Goal: Task Accomplishment & Management: Manage account settings

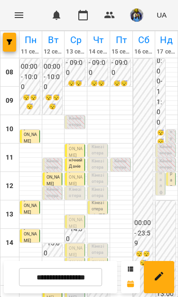
scroll to position [78, 0]
click at [78, 187] on p "Кінезіотерапія (Ковтун Давид)" at bounding box center [76, 206] width 14 height 38
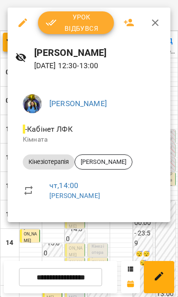
click at [80, 25] on span "Урок відбувся" at bounding box center [75, 22] width 61 height 23
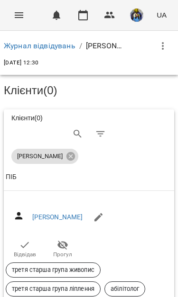
click at [9, 15] on button "Menu" at bounding box center [19, 15] width 23 height 23
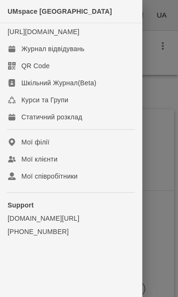
click at [157, 84] on div at bounding box center [89, 148] width 178 height 297
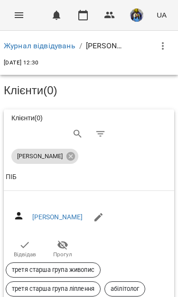
click at [24, 242] on icon "button" at bounding box center [24, 244] width 11 height 11
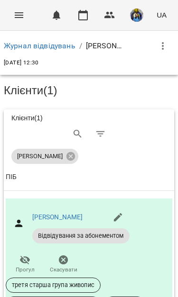
click at [15, 13] on icon "Menu" at bounding box center [19, 15] width 9 height 6
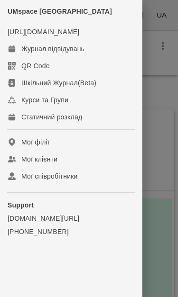
click at [80, 54] on div "Журнал відвідувань" at bounding box center [52, 48] width 63 height 9
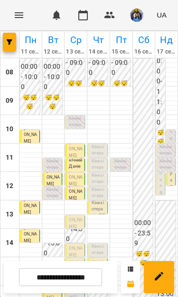
scroll to position [79, 0]
click at [79, 221] on span "[PERSON_NAME]" at bounding box center [75, 220] width 13 height 18
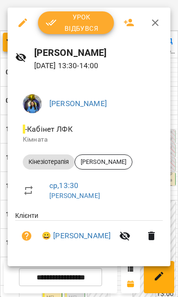
click at [71, 25] on span "Урок відбувся" at bounding box center [75, 22] width 61 height 23
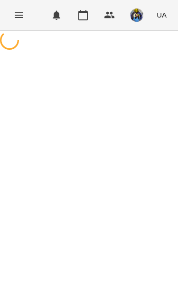
click at [15, 17] on icon "Menu" at bounding box center [18, 14] width 11 height 11
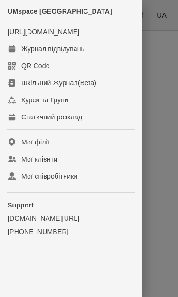
click at [26, 51] on link "Журнал відвідувань" at bounding box center [71, 48] width 142 height 17
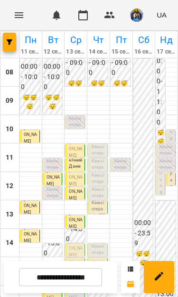
scroll to position [50, 0]
click at [93, 187] on p "Кінезіотерапія ([PERSON_NAME])" at bounding box center [98, 206] width 14 height 38
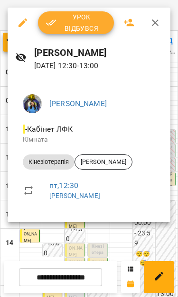
click at [159, 17] on icon "button" at bounding box center [154, 22] width 11 height 11
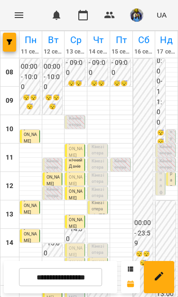
click at [89, 258] on div "15:00 [PERSON_NAME]" at bounding box center [98, 267] width 20 height 19
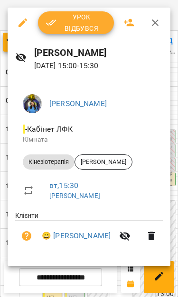
click at [162, 27] on button "button" at bounding box center [155, 22] width 23 height 23
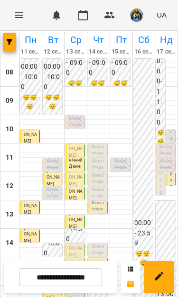
scroll to position [79, 0]
click at [125, 151] on p "0" at bounding box center [121, 154] width 14 height 7
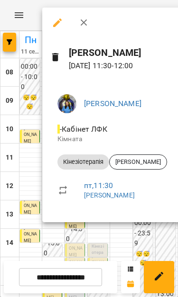
click at [33, 105] on div at bounding box center [89, 148] width 178 height 297
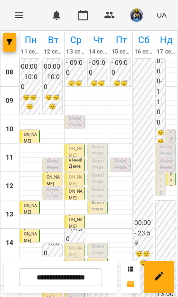
click at [101, 236] on div "0" at bounding box center [98, 240] width 14 height 8
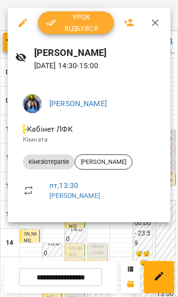
click at [126, 247] on div at bounding box center [89, 148] width 178 height 297
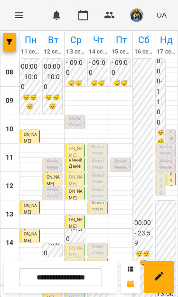
click at [103, 272] on p "Кінезіотерапія ([PERSON_NAME])" at bounding box center [98, 291] width 14 height 38
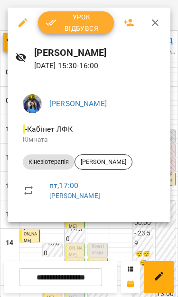
click at [109, 230] on div at bounding box center [89, 148] width 178 height 297
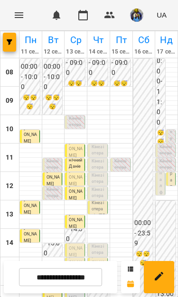
click at [101, 244] on p "Кінезіотерапія ([PERSON_NAME])" at bounding box center [98, 263] width 14 height 38
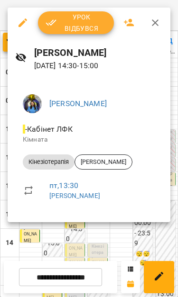
click at [106, 235] on div at bounding box center [89, 148] width 178 height 297
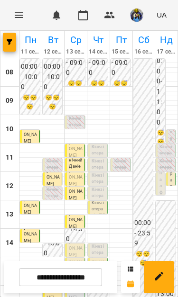
scroll to position [7, 0]
click at [100, 144] on p "Кінезіотерапія ([PERSON_NAME])" at bounding box center [98, 163] width 14 height 38
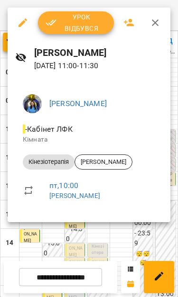
click at [160, 20] on icon "button" at bounding box center [154, 22] width 11 height 11
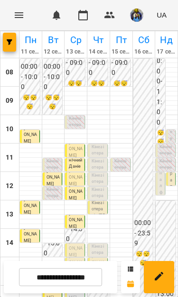
click at [96, 200] on p "Кінезіотерапія - [PERSON_NAME]" at bounding box center [98, 216] width 14 height 32
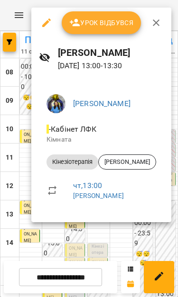
click at [20, 127] on div at bounding box center [89, 148] width 178 height 297
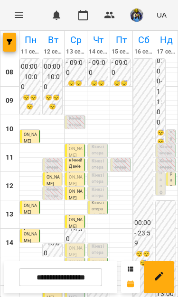
click at [100, 147] on p "Кінезіотерапія ([PERSON_NAME])" at bounding box center [98, 163] width 14 height 38
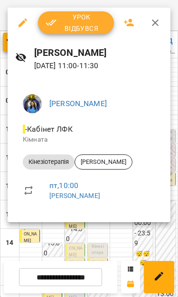
click at [132, 253] on div at bounding box center [89, 148] width 178 height 297
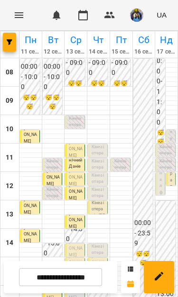
scroll to position [10, 0]
click at [96, 144] on p "Кінезіотерапія ([PERSON_NAME])" at bounding box center [98, 163] width 14 height 38
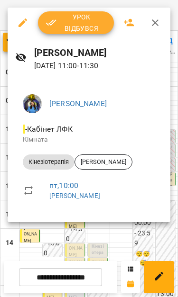
click at [101, 236] on div at bounding box center [89, 148] width 178 height 297
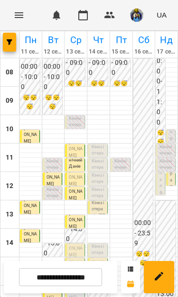
click at [106, 158] on div "11:30 0 Кінезіотерапія ([PERSON_NAME])" at bounding box center [98, 167] width 20 height 19
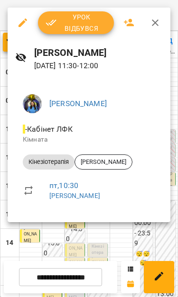
click at [100, 240] on div at bounding box center [89, 148] width 178 height 297
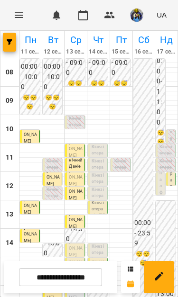
click at [101, 139] on div at bounding box center [98, 141] width 22 height 5
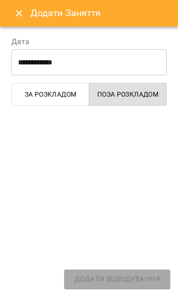
select select "**********"
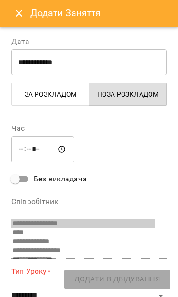
click at [13, 14] on icon "Close" at bounding box center [18, 13] width 11 height 11
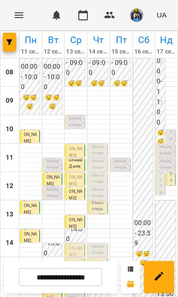
click at [97, 144] on p "Кінезіотерапія ([PERSON_NAME])" at bounding box center [98, 163] width 14 height 38
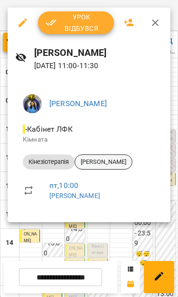
click at [105, 160] on span "[PERSON_NAME]" at bounding box center [103, 162] width 57 height 9
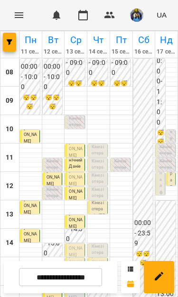
click at [98, 157] on p "0" at bounding box center [98, 154] width 14 height 7
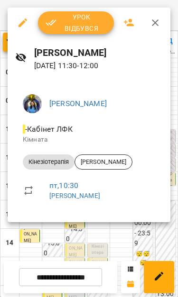
click at [129, 247] on div at bounding box center [89, 148] width 178 height 297
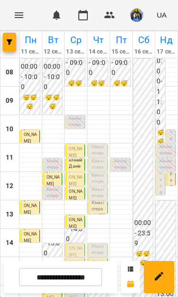
click at [100, 179] on p "Кінезіотерапія ([PERSON_NAME])" at bounding box center [98, 191] width 14 height 38
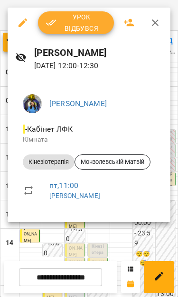
click at [125, 240] on div at bounding box center [89, 148] width 178 height 297
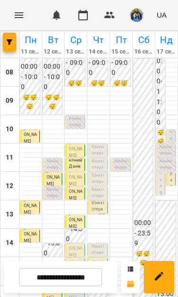
click at [103, 191] on p "Кінезіотерапія ([PERSON_NAME])" at bounding box center [98, 206] width 14 height 38
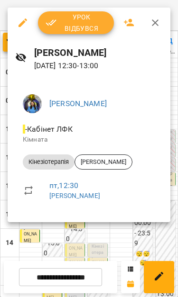
click at [114, 242] on div at bounding box center [89, 148] width 178 height 297
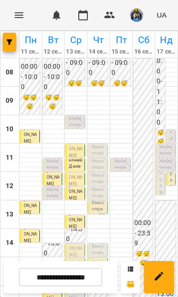
click at [100, 209] on p "Кінезіотерапія - [PERSON_NAME]" at bounding box center [98, 216] width 14 height 32
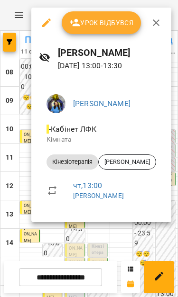
click at [124, 244] on div at bounding box center [89, 148] width 178 height 297
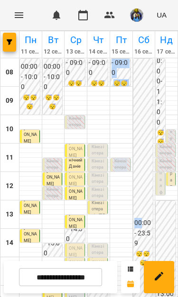
scroll to position [55, 0]
click at [100, 244] on p "Кінезіотерапія ([PERSON_NAME])" at bounding box center [98, 263] width 14 height 38
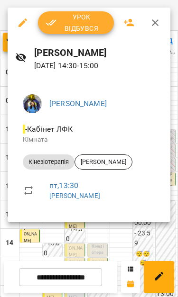
click at [111, 249] on div at bounding box center [89, 148] width 178 height 297
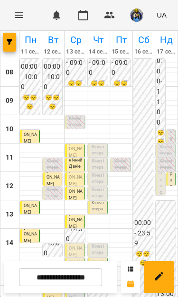
click at [100, 254] on span "[PERSON_NAME]" at bounding box center [97, 263] width 13 height 18
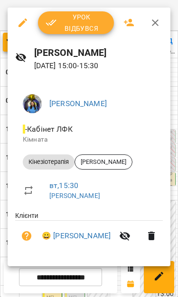
click at [3, 190] on div at bounding box center [89, 148] width 178 height 297
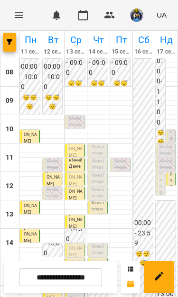
scroll to position [21, 0]
